Goal: Task Accomplishment & Management: Complete application form

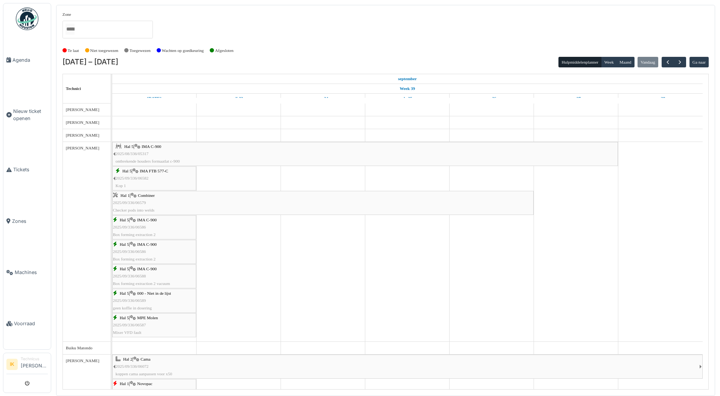
scroll to position [226, 0]
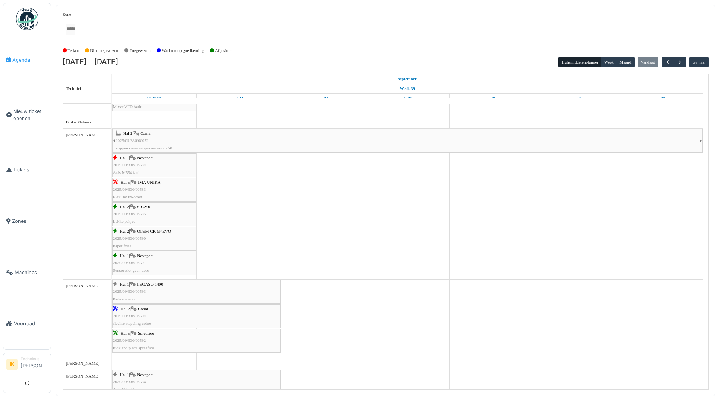
click at [18, 56] on span "Agenda" at bounding box center [29, 59] width 35 height 7
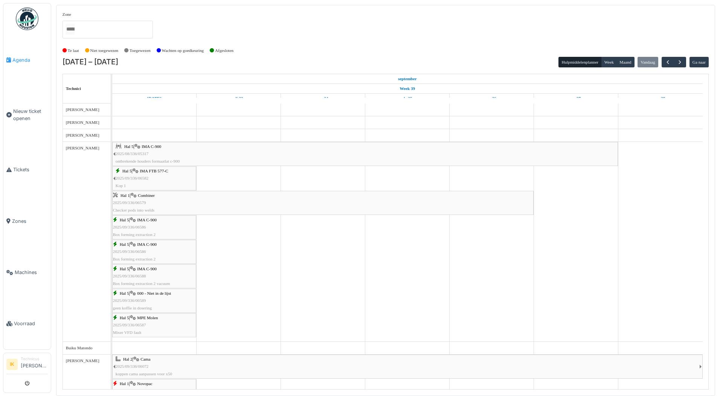
click at [16, 58] on span "Agenda" at bounding box center [29, 59] width 35 height 7
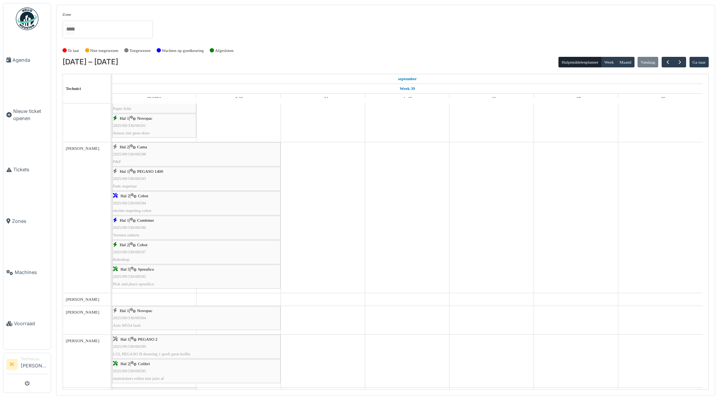
scroll to position [377, 0]
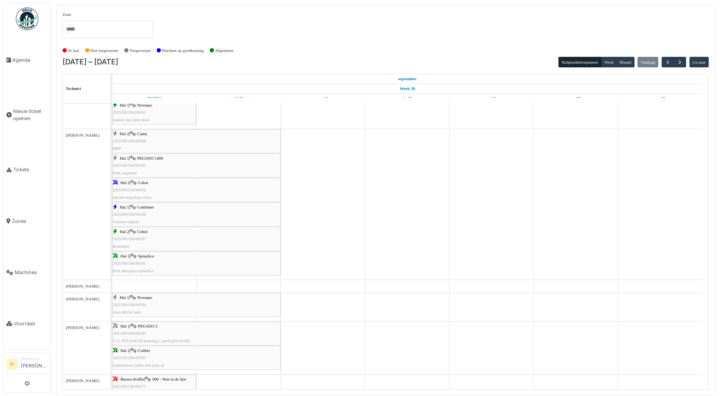
click at [145, 210] on div "Hal 1 | Combiner 2025/09/336/06596 Vormen zakken" at bounding box center [196, 215] width 167 height 22
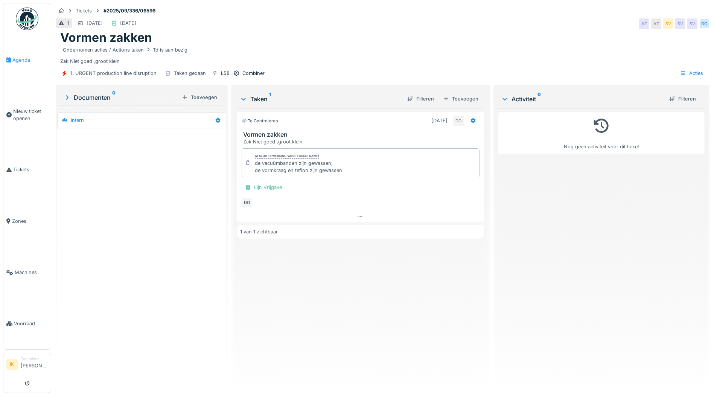
click at [23, 59] on span "Agenda" at bounding box center [29, 59] width 35 height 7
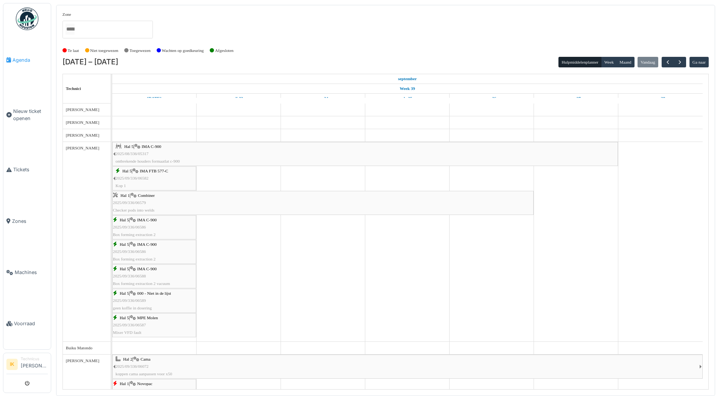
click at [18, 59] on span "Agenda" at bounding box center [29, 59] width 35 height 7
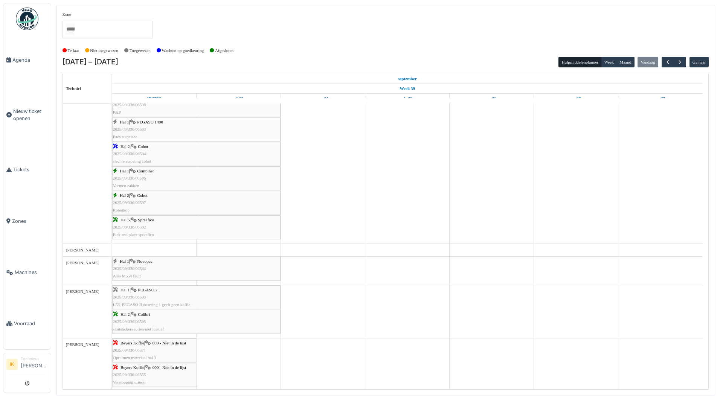
scroll to position [414, 0]
click at [153, 292] on div "Hal 1 | PEGASO 2 2025/09/336/06599 L53, PEGASO B dosering 1 geeft geen koffie" at bounding box center [196, 296] width 167 height 22
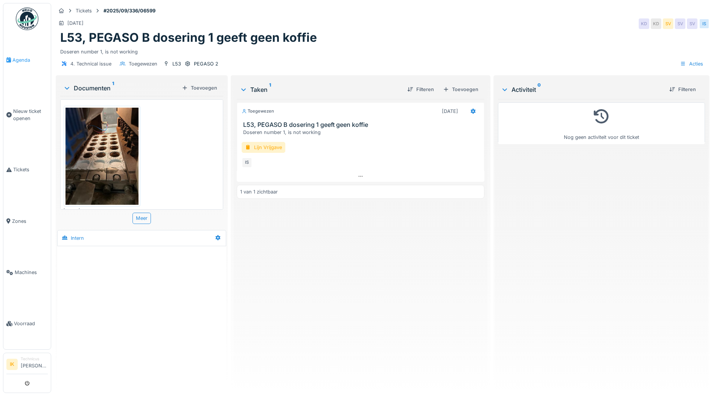
click at [17, 58] on span "Agenda" at bounding box center [29, 59] width 35 height 7
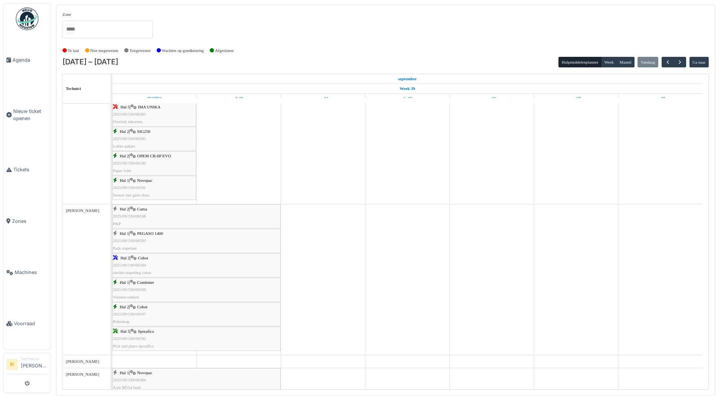
scroll to position [339, 0]
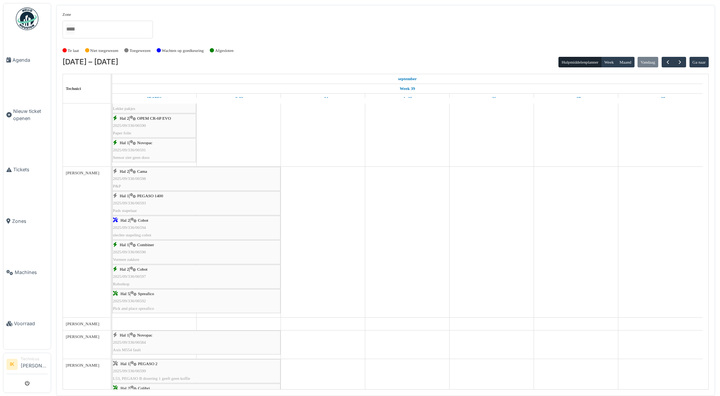
click at [152, 276] on div "Hal 2 | Cobot 2025/09/336/06597 Robotkop" at bounding box center [196, 277] width 167 height 22
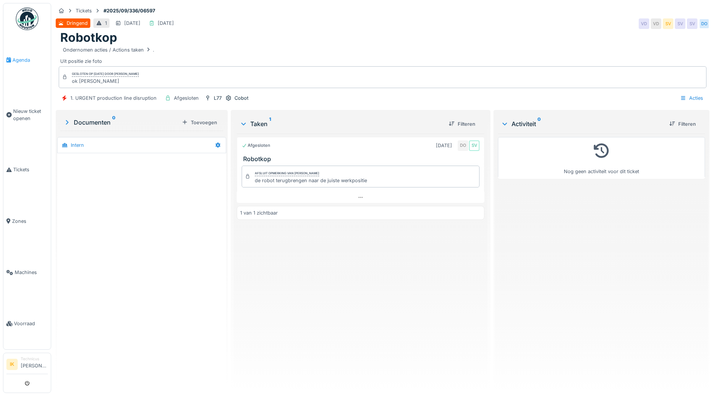
click at [20, 58] on span "Agenda" at bounding box center [29, 59] width 35 height 7
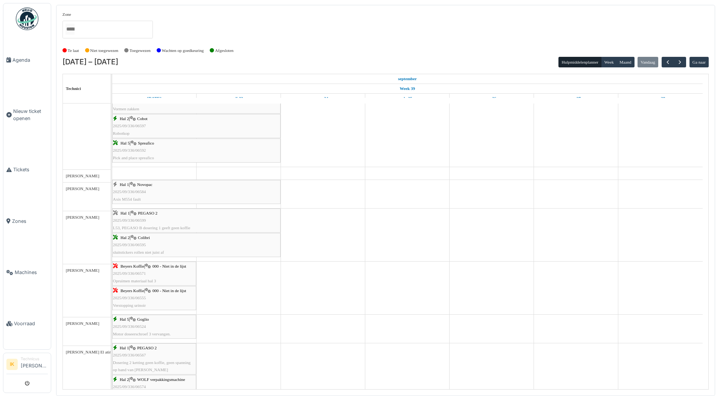
scroll to position [489, 0]
click at [134, 189] on div "Hal 1 | Novopac 2025/09/336/06584 Axis M554 fault" at bounding box center [196, 192] width 167 height 22
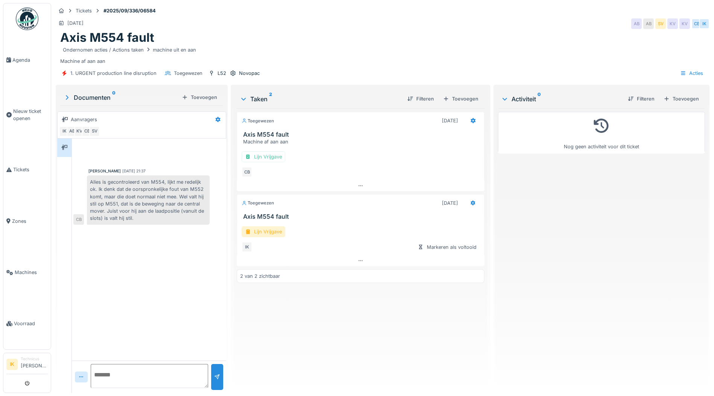
click at [260, 232] on div "Lijn Vrijgave" at bounding box center [264, 231] width 44 height 11
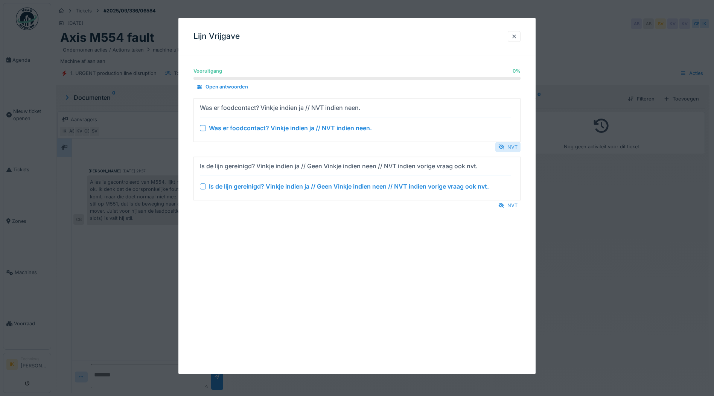
click at [511, 145] on div "NVT" at bounding box center [507, 147] width 25 height 10
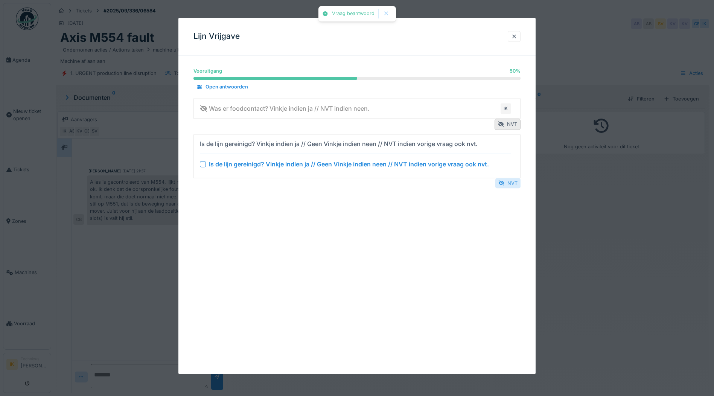
click at [505, 182] on div at bounding box center [502, 183] width 6 height 7
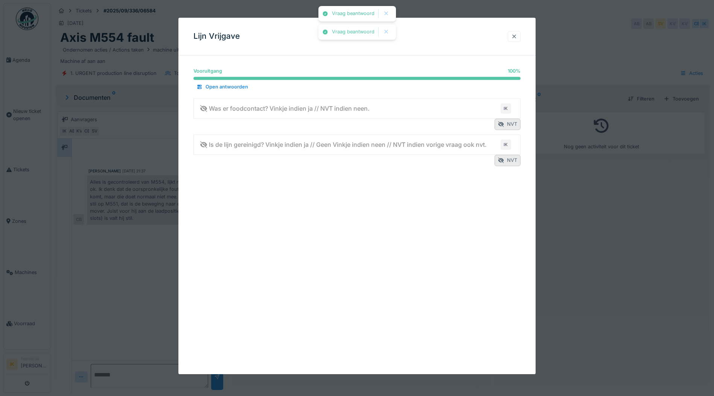
click at [517, 36] on div at bounding box center [514, 36] width 6 height 7
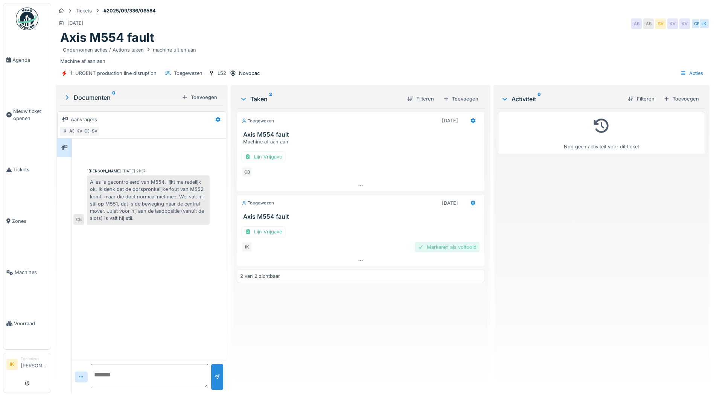
click at [427, 247] on div "Markeren als voltooid" at bounding box center [447, 247] width 65 height 10
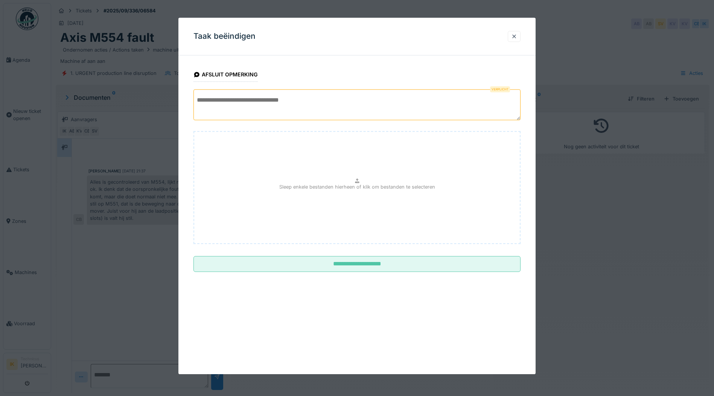
click at [223, 101] on textarea at bounding box center [357, 104] width 327 height 31
click at [252, 101] on textarea "**********" at bounding box center [357, 104] width 327 height 31
click at [289, 100] on textarea "**********" at bounding box center [357, 104] width 327 height 31
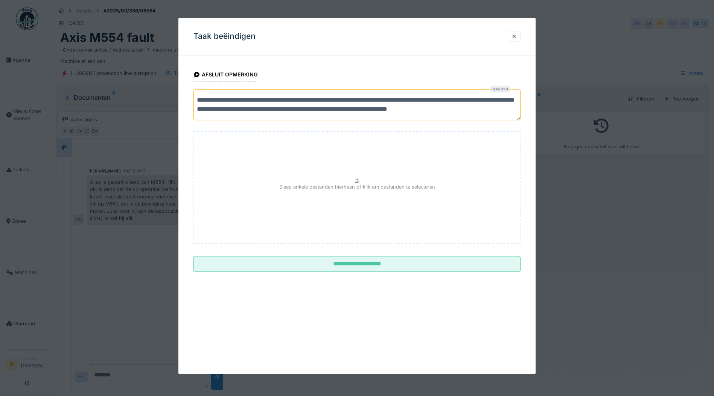
scroll to position [3, 0]
type textarea "**********"
click at [375, 190] on p "Sleep enkele bestanden hierheen of klik om bestanden te selecteren" at bounding box center [357, 186] width 156 height 7
type input "**********"
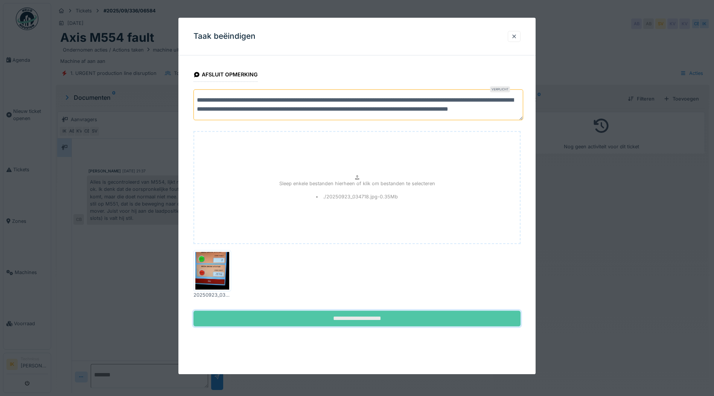
click at [368, 317] on input "**********" at bounding box center [357, 319] width 327 height 16
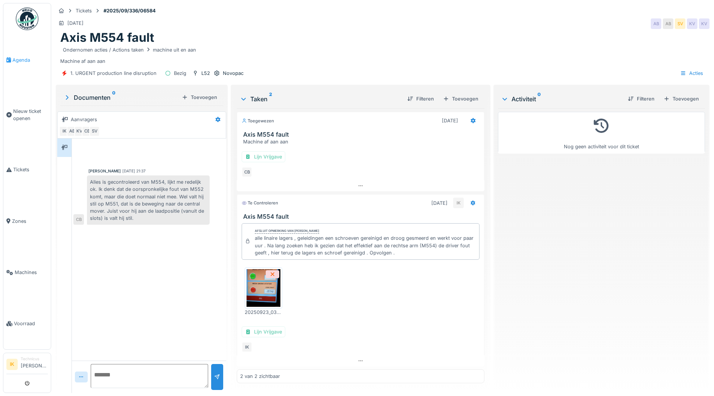
click at [23, 60] on span "Agenda" at bounding box center [29, 59] width 35 height 7
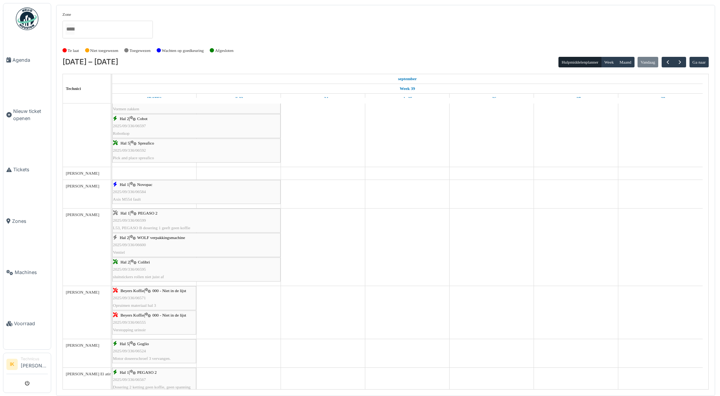
click at [138, 241] on div "Hal 2 | WOLF verpakkingsmachine 2025/09/336/06600 Ventiel" at bounding box center [196, 245] width 167 height 22
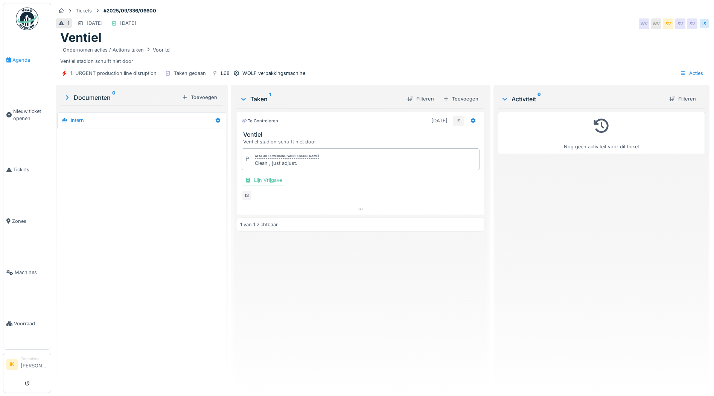
click at [18, 59] on span "Agenda" at bounding box center [29, 59] width 35 height 7
